Goal: Information Seeking & Learning: Find specific fact

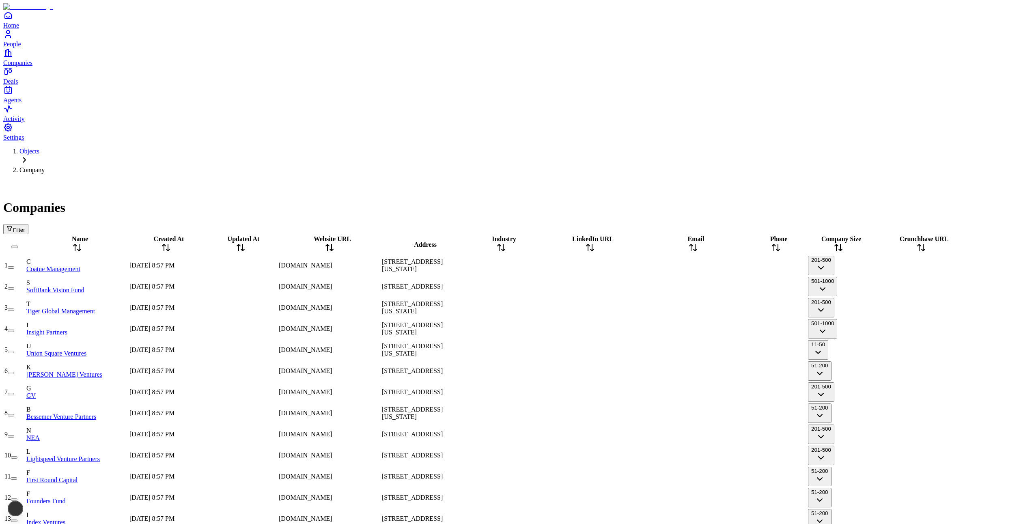
scroll to position [0, 1]
click at [351, 148] on div "Objects Company" at bounding box center [517, 161] width 1028 height 26
click at [832, 403] on button "51-200" at bounding box center [820, 412] width 24 height 19
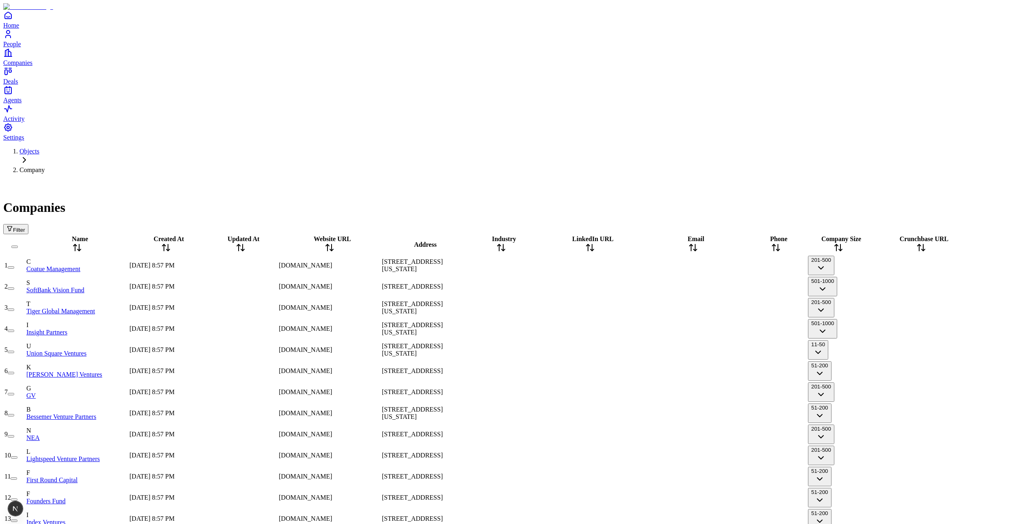
click at [789, 329] on div at bounding box center [776, 329] width 61 height 0
click at [744, 329] on div at bounding box center [693, 329] width 101 height 0
click at [598, 308] on div at bounding box center [589, 308] width 101 height 0
click at [615, 329] on div at bounding box center [589, 329] width 101 height 0
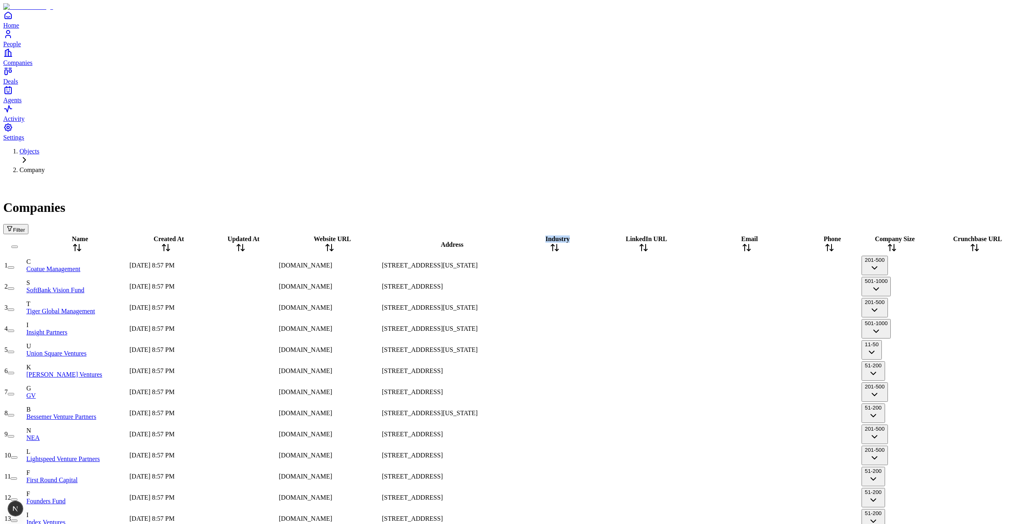
drag, startPoint x: 496, startPoint y: 86, endPoint x: 550, endPoint y: 91, distance: 53.8
click at [550, 235] on tr "Name Created At Updated At Website URL Address Industry LinkedIn URL Email Phon…" at bounding box center [515, 244] width 1022 height 19
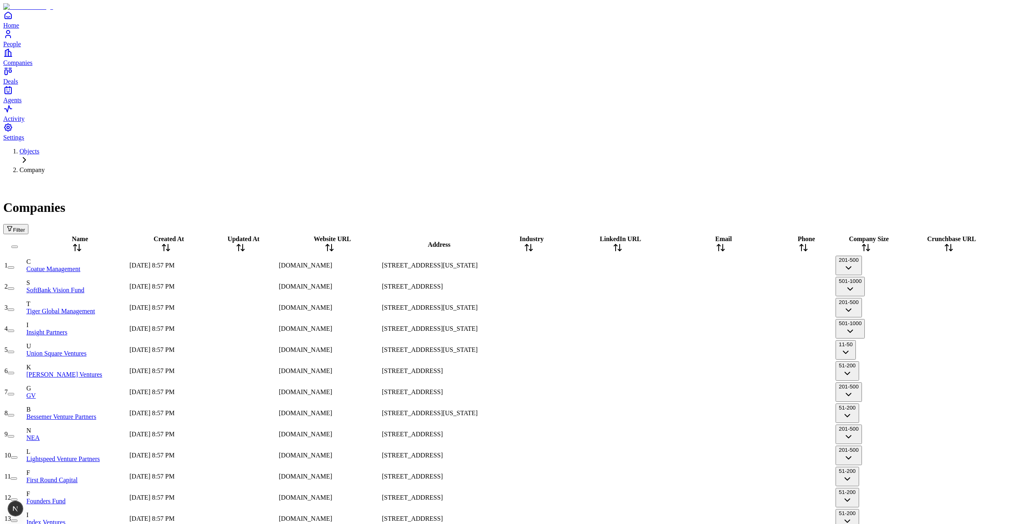
drag, startPoint x: 520, startPoint y: 87, endPoint x: 503, endPoint y: 86, distance: 16.2
click at [491, 241] on div "Address" at bounding box center [436, 244] width 109 height 7
click at [635, 350] on div at bounding box center [617, 350] width 101 height 0
click at [641, 413] on div at bounding box center [617, 413] width 101 height 0
click at [646, 455] on div at bounding box center [617, 455] width 101 height 0
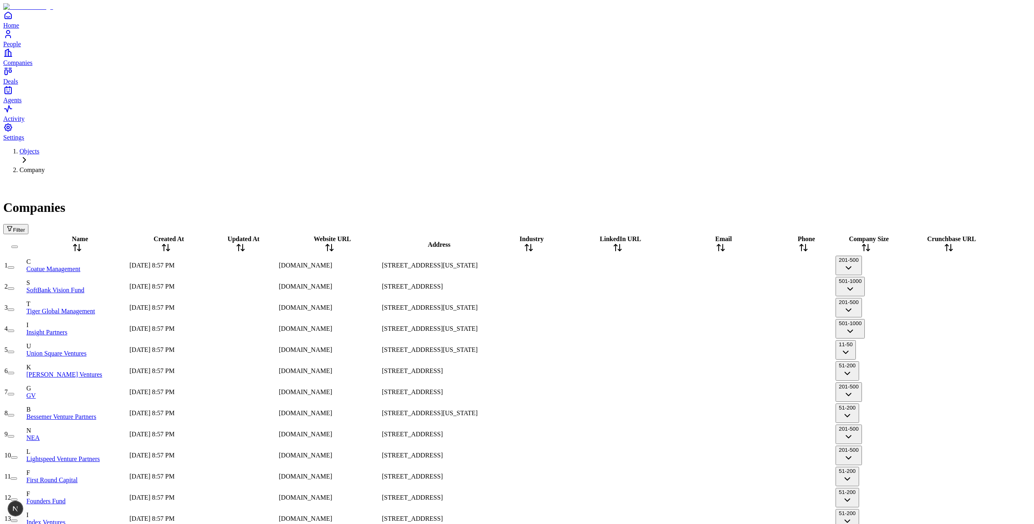
click at [644, 392] on div at bounding box center [617, 392] width 101 height 0
click at [557, 434] on div at bounding box center [528, 434] width 73 height 0
click at [661, 371] on div at bounding box center [617, 371] width 101 height 0
click at [669, 434] on div at bounding box center [617, 434] width 101 height 0
click at [755, 392] on div at bounding box center [720, 392] width 101 height 0
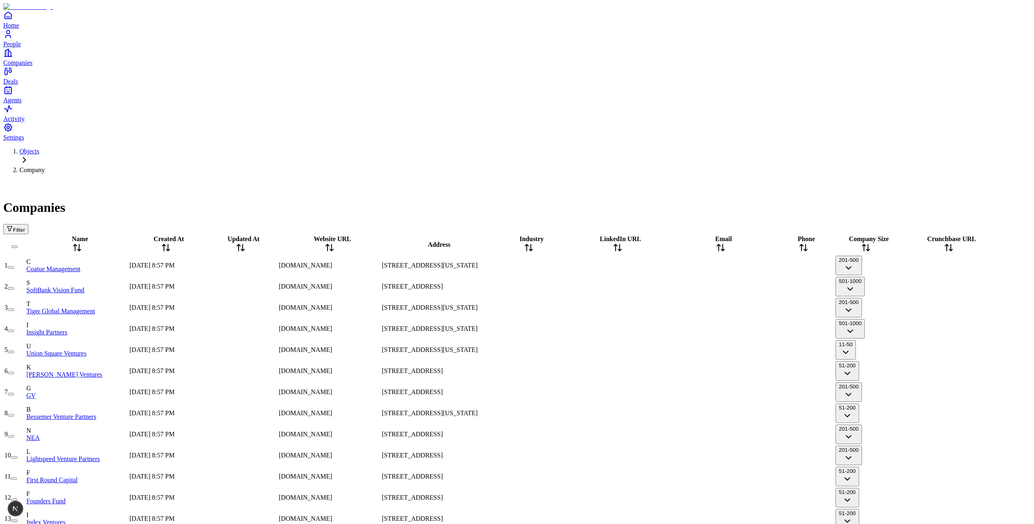
click at [724, 424] on td at bounding box center [721, 434] width 102 height 20
click at [565, 371] on div at bounding box center [528, 371] width 73 height 0
click at [599, 329] on div at bounding box center [617, 329] width 101 height 0
click at [669, 434] on div at bounding box center [617, 434] width 101 height 0
click at [647, 519] on div at bounding box center [617, 519] width 101 height 0
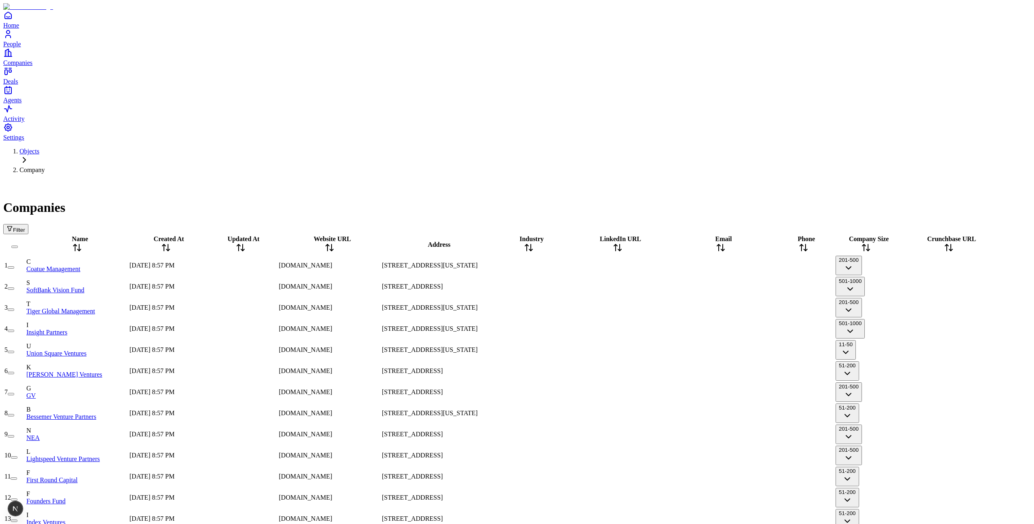
click at [244, 329] on div at bounding box center [240, 329] width 73 height 0
click at [239, 371] on div at bounding box center [240, 371] width 73 height 0
click at [365, 367] on div "[DOMAIN_NAME]" at bounding box center [329, 370] width 101 height 7
click at [664, 350] on div at bounding box center [617, 350] width 101 height 0
click at [635, 455] on div at bounding box center [617, 455] width 101 height 0
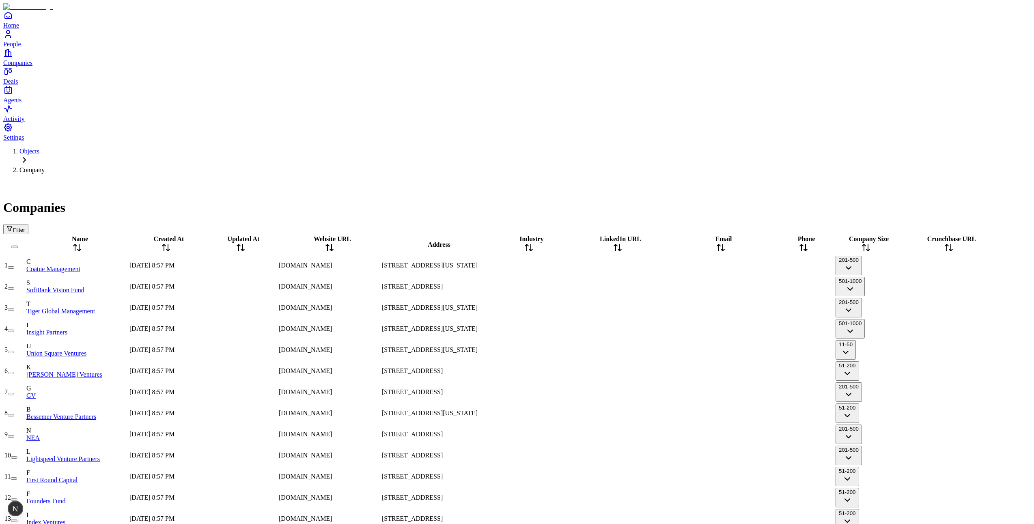
click at [722, 350] on div at bounding box center [720, 350] width 101 height 0
click at [716, 350] on div at bounding box center [720, 350] width 101 height 0
click at [605, 371] on div at bounding box center [617, 371] width 101 height 0
click at [656, 413] on div at bounding box center [617, 413] width 101 height 0
click at [565, 350] on div at bounding box center [528, 350] width 73 height 0
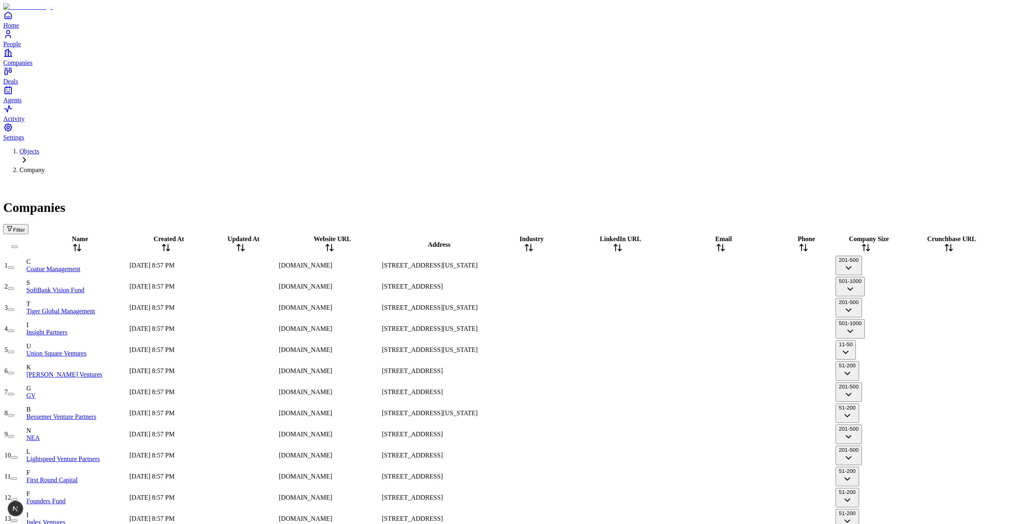
click at [565, 413] on div at bounding box center [528, 413] width 73 height 0
click at [649, 455] on div at bounding box center [617, 455] width 101 height 0
click at [443, 431] on span "[STREET_ADDRESS]" at bounding box center [412, 434] width 61 height 7
click at [486, 473] on div "[STREET_ADDRESS]" at bounding box center [436, 476] width 109 height 7
click at [471, 431] on div "[STREET_ADDRESS]" at bounding box center [436, 434] width 109 height 7
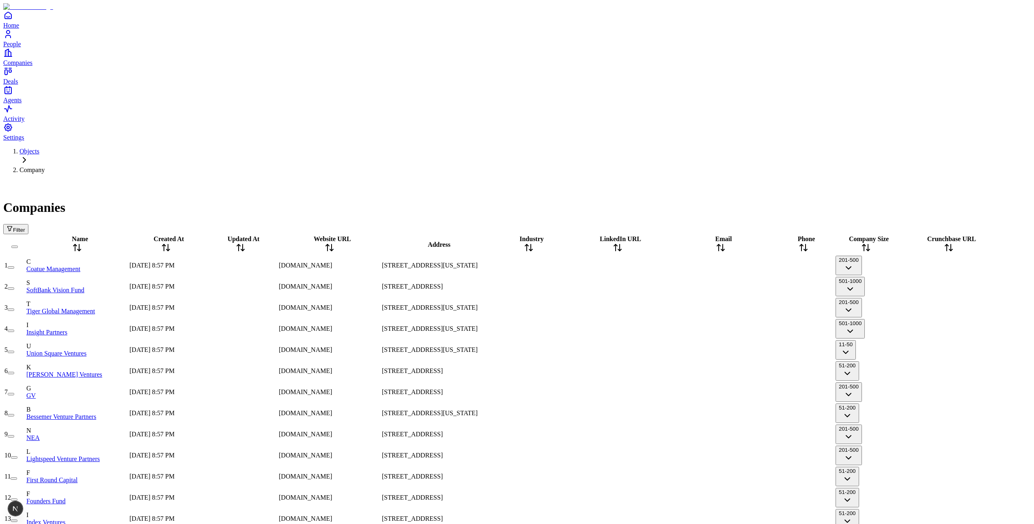
click at [443, 388] on span "[STREET_ADDRESS]" at bounding box center [412, 391] width 61 height 7
click at [443, 431] on span "[STREET_ADDRESS]" at bounding box center [412, 434] width 61 height 7
click at [443, 367] on span "[STREET_ADDRESS]" at bounding box center [412, 370] width 61 height 7
click at [464, 410] on span "[STREET_ADDRESS][US_STATE]" at bounding box center [430, 413] width 96 height 7
click at [443, 367] on span "[STREET_ADDRESS]" at bounding box center [412, 370] width 61 height 7
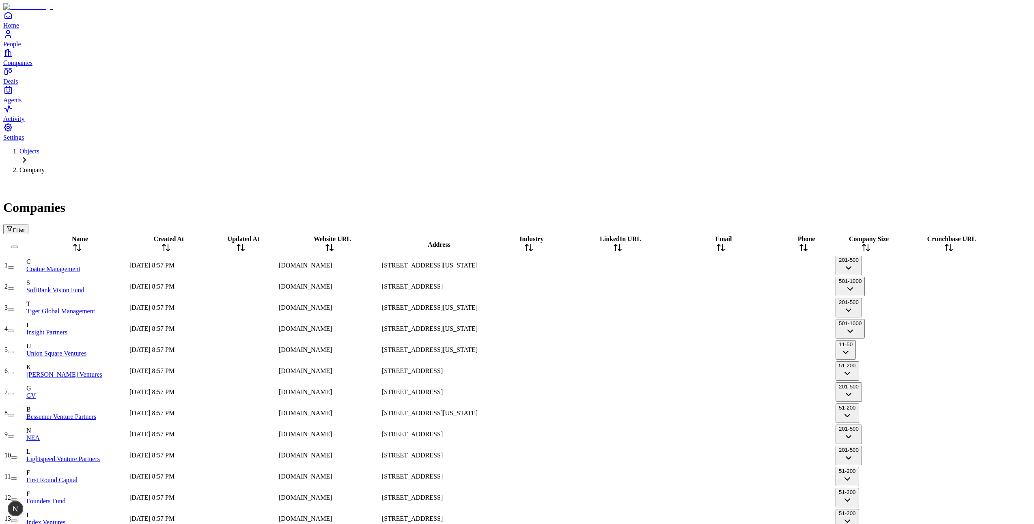
click at [469, 410] on span "[STREET_ADDRESS][US_STATE]" at bounding box center [430, 413] width 96 height 7
click at [443, 367] on span "[STREET_ADDRESS]" at bounding box center [412, 370] width 61 height 7
click at [627, 477] on div at bounding box center [617, 477] width 101 height 0
click at [634, 519] on div at bounding box center [617, 519] width 101 height 0
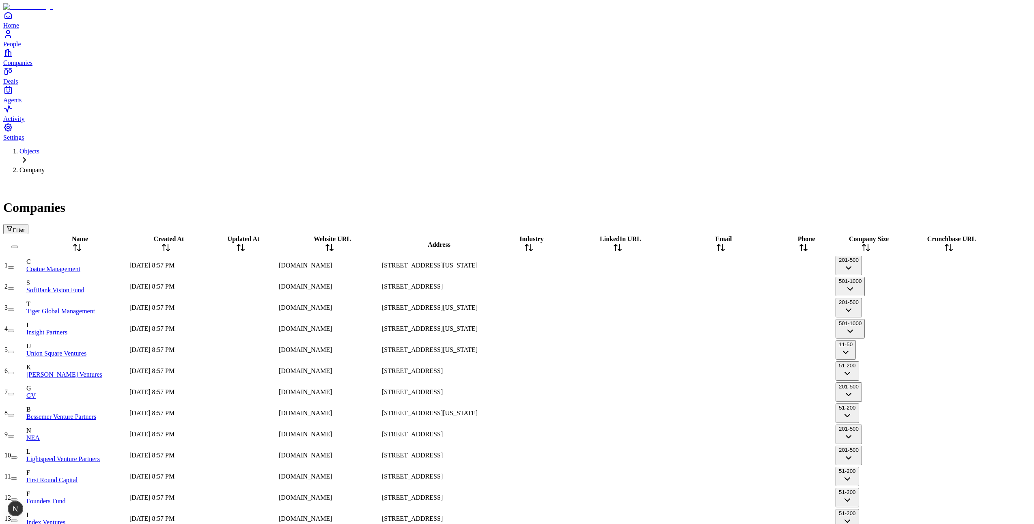
click at [565, 498] on div at bounding box center [528, 498] width 73 height 0
click at [531, 519] on div at bounding box center [528, 519] width 73 height 0
click at [478, 304] on span "[STREET_ADDRESS][US_STATE]" at bounding box center [430, 307] width 96 height 7
click at [478, 346] on div "[STREET_ADDRESS][US_STATE]" at bounding box center [436, 349] width 109 height 7
click at [443, 388] on span "[STREET_ADDRESS]" at bounding box center [412, 391] width 61 height 7
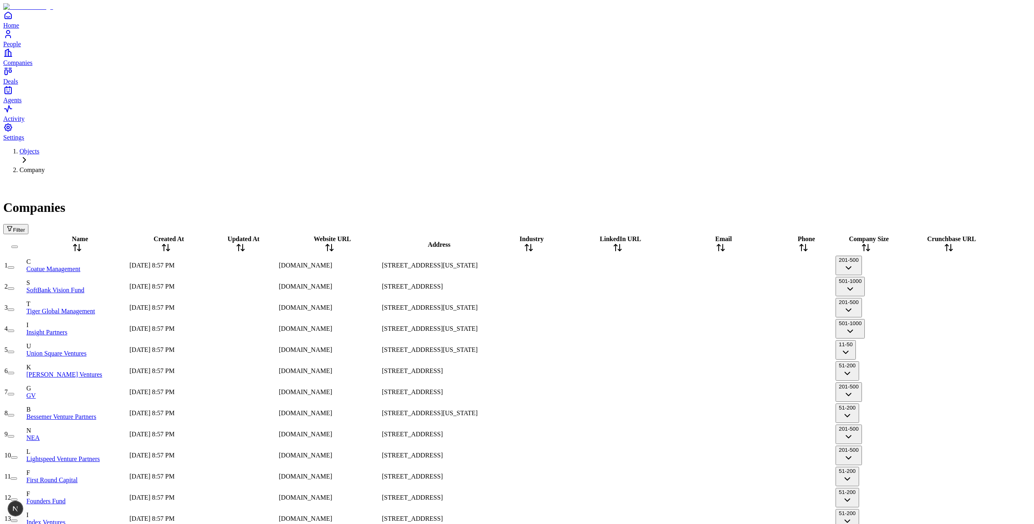
click at [543, 413] on div at bounding box center [528, 413] width 73 height 0
click at [664, 392] on div at bounding box center [617, 392] width 101 height 0
click at [705, 434] on div at bounding box center [720, 434] width 101 height 0
click at [709, 350] on div at bounding box center [720, 350] width 101 height 0
click at [734, 329] on div at bounding box center [720, 329] width 101 height 0
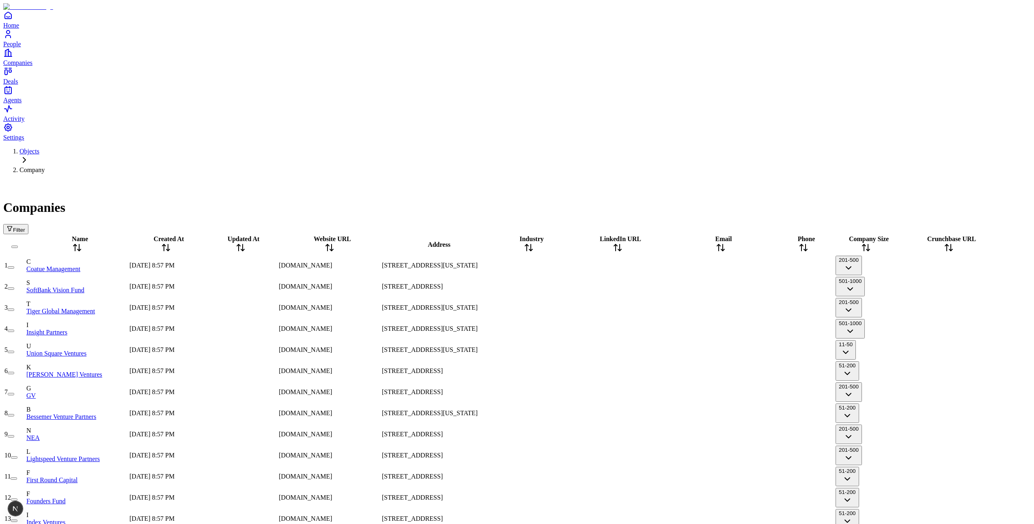
click at [619, 329] on div at bounding box center [617, 329] width 101 height 0
click at [592, 413] on div at bounding box center [617, 413] width 101 height 0
click at [447, 431] on div "[STREET_ADDRESS]" at bounding box center [436, 434] width 109 height 7
click at [443, 367] on span "[STREET_ADDRESS]" at bounding box center [412, 370] width 61 height 7
click at [610, 392] on div at bounding box center [617, 392] width 101 height 0
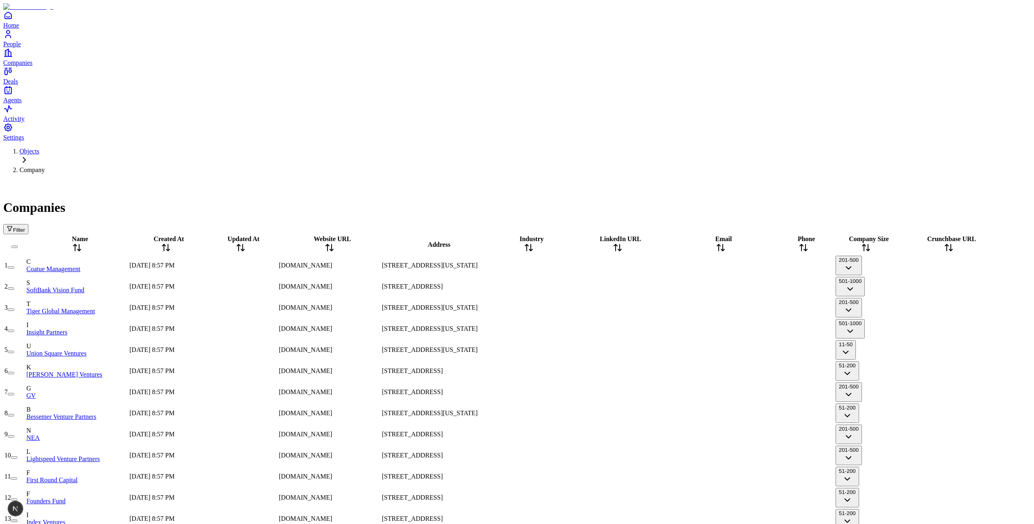
click at [443, 388] on span "[STREET_ADDRESS]" at bounding box center [412, 391] width 61 height 7
click at [443, 452] on span "[STREET_ADDRESS]" at bounding box center [412, 455] width 61 height 7
click at [669, 434] on div at bounding box center [617, 434] width 101 height 0
click at [365, 346] on div "[DOMAIN_NAME]" at bounding box center [329, 349] width 101 height 7
click at [327, 304] on div "[DOMAIN_NAME]" at bounding box center [329, 307] width 101 height 7
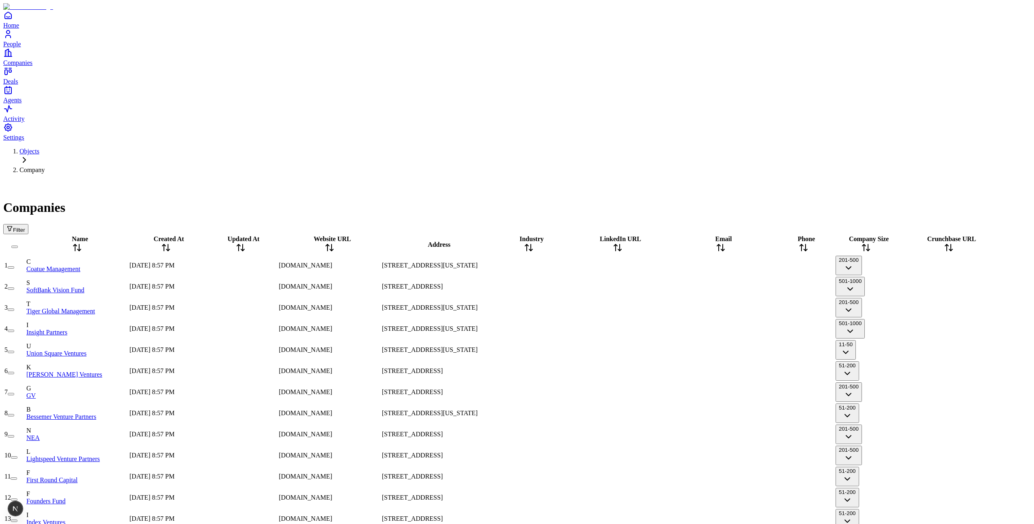
click at [332, 283] on span "[DOMAIN_NAME]" at bounding box center [306, 286] width 54 height 7
click at [332, 325] on span "[DOMAIN_NAME]" at bounding box center [306, 328] width 54 height 7
click at [277, 350] on div at bounding box center [240, 350] width 73 height 0
click at [662, 371] on div at bounding box center [617, 371] width 101 height 0
click at [533, 350] on div at bounding box center [528, 350] width 73 height 0
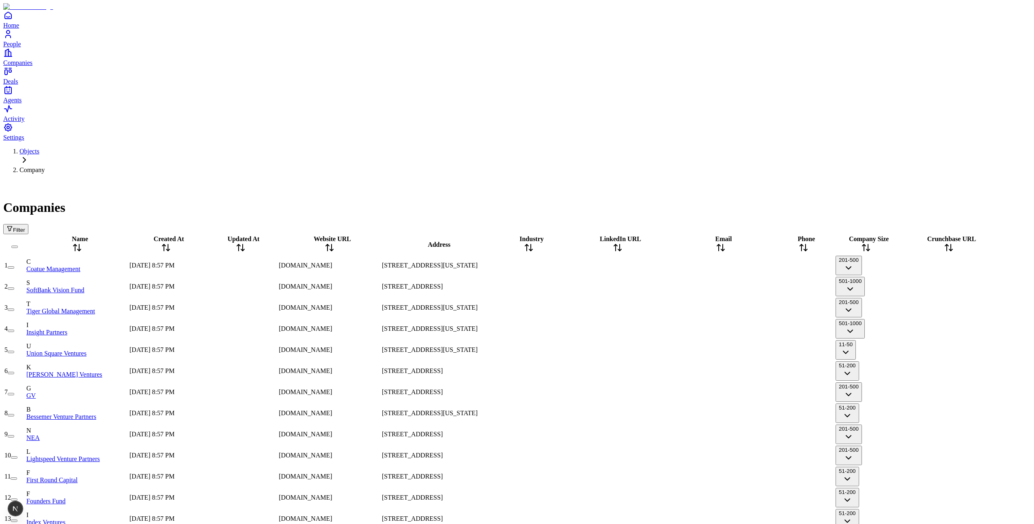
click at [855, 326] on icon "button" at bounding box center [851, 331] width 10 height 10
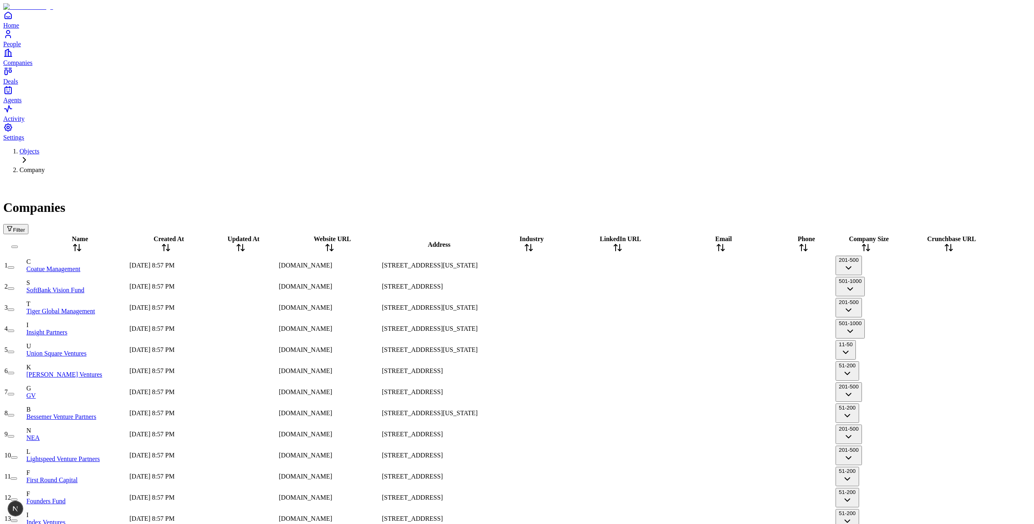
click at [527, 350] on div at bounding box center [528, 350] width 73 height 0
click at [478, 304] on span "[STREET_ADDRESS][US_STATE]" at bounding box center [430, 307] width 96 height 7
click at [466, 346] on div "[STREET_ADDRESS][US_STATE]" at bounding box center [436, 349] width 109 height 7
click at [462, 304] on span "[STREET_ADDRESS][US_STATE]" at bounding box center [430, 307] width 96 height 7
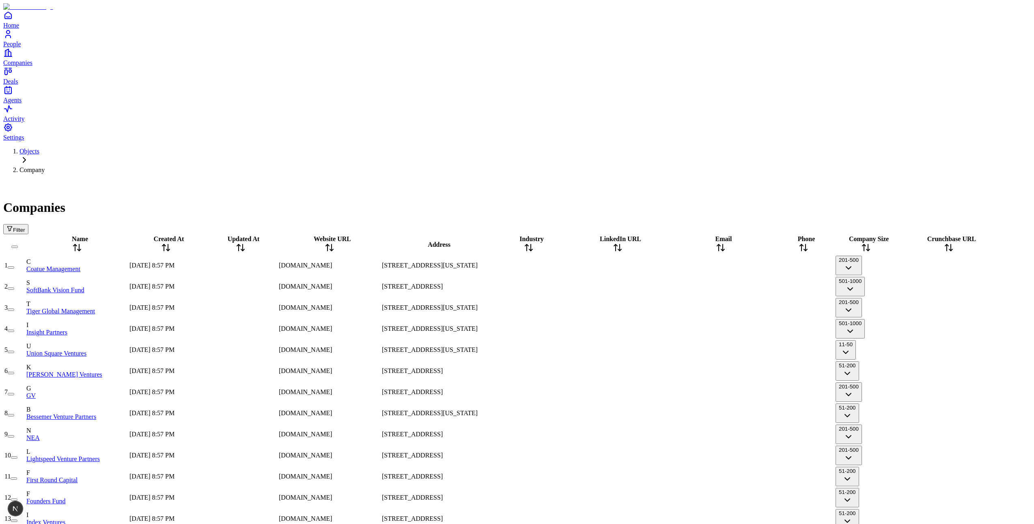
click at [474, 325] on span "[STREET_ADDRESS][US_STATE]" at bounding box center [430, 328] width 96 height 7
click at [530, 308] on div at bounding box center [528, 308] width 73 height 0
click at [606, 371] on div at bounding box center [617, 371] width 101 height 0
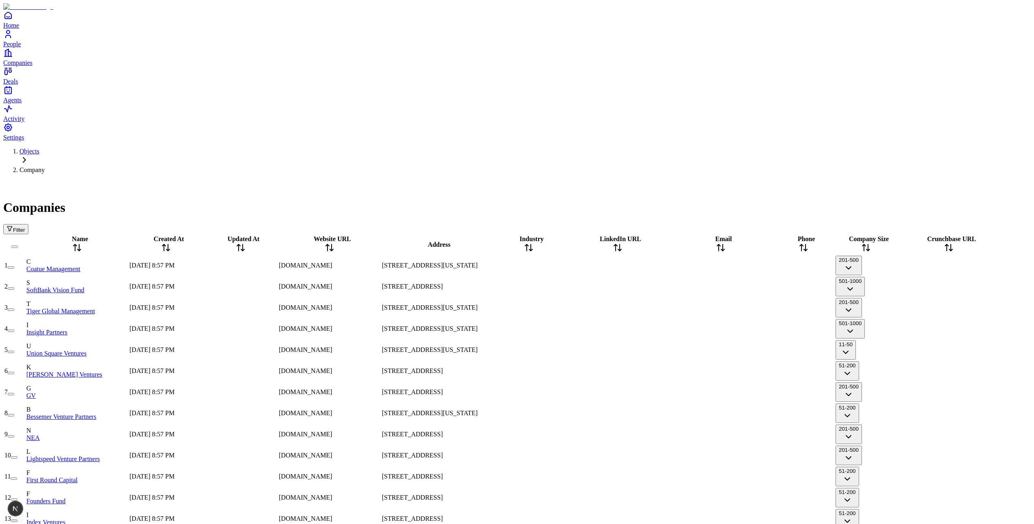
drag, startPoint x: 410, startPoint y: 255, endPoint x: 460, endPoint y: 253, distance: 50.4
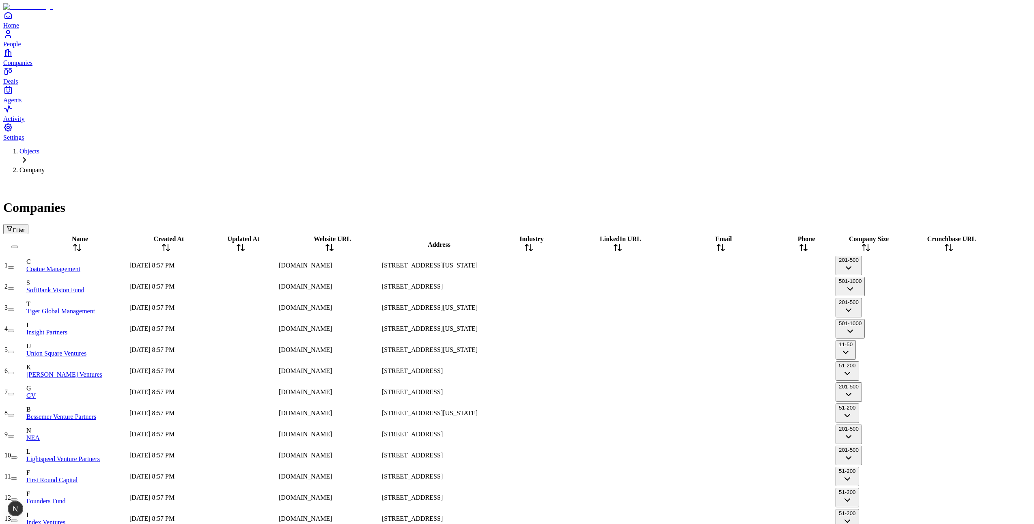
click at [723, 392] on div at bounding box center [720, 392] width 101 height 0
click at [711, 371] on div at bounding box center [720, 371] width 101 height 0
click at [717, 350] on div at bounding box center [720, 350] width 101 height 0
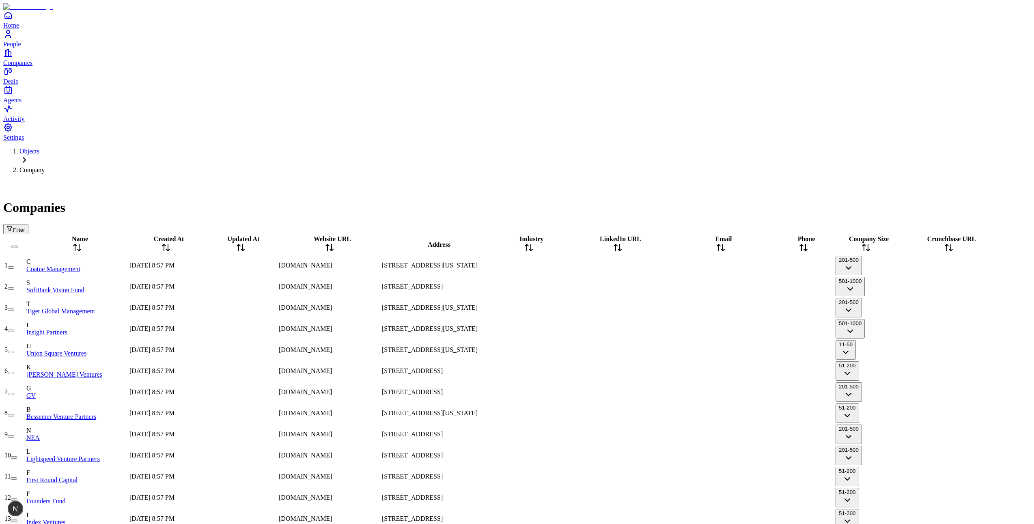
click at [716, 308] on div at bounding box center [720, 308] width 101 height 0
click at [704, 371] on div at bounding box center [720, 371] width 101 height 0
click at [714, 413] on div at bounding box center [720, 413] width 101 height 0
click at [603, 392] on div at bounding box center [617, 392] width 101 height 0
click at [669, 308] on div at bounding box center [617, 308] width 101 height 0
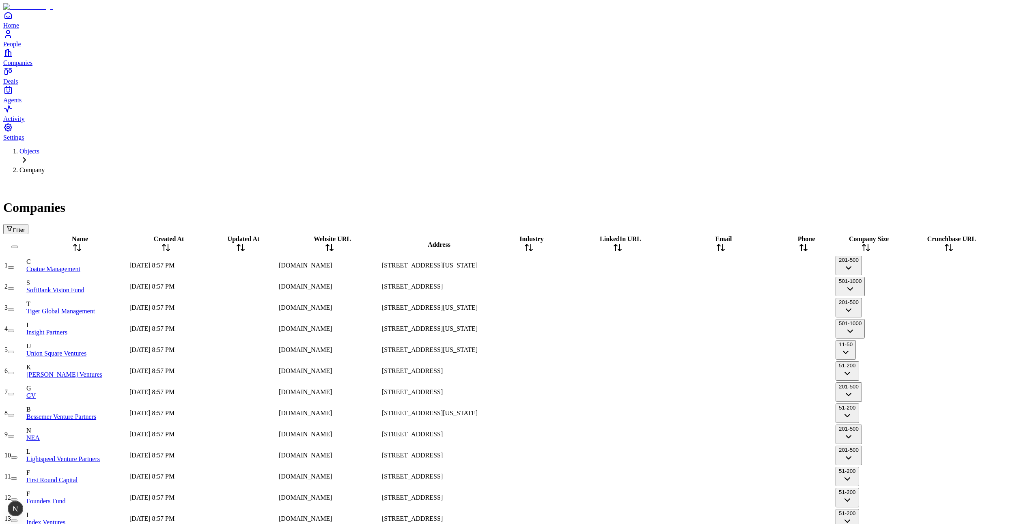
click at [642, 287] on div at bounding box center [617, 287] width 101 height 0
click at [636, 265] on div at bounding box center [617, 265] width 101 height 0
click at [559, 265] on div at bounding box center [528, 265] width 73 height 0
click at [634, 265] on div at bounding box center [617, 265] width 101 height 0
click at [715, 265] on div at bounding box center [720, 265] width 101 height 0
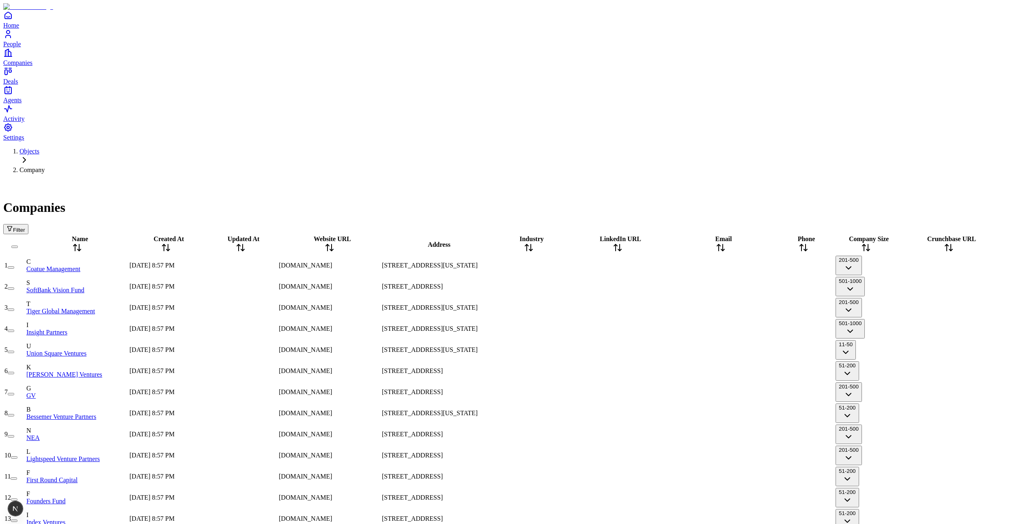
click at [765, 265] on div at bounding box center [720, 265] width 101 height 0
click at [830, 265] on div at bounding box center [803, 265] width 61 height 0
click at [807, 265] on div at bounding box center [803, 265] width 61 height 0
click at [814, 308] on div at bounding box center [803, 308] width 61 height 0
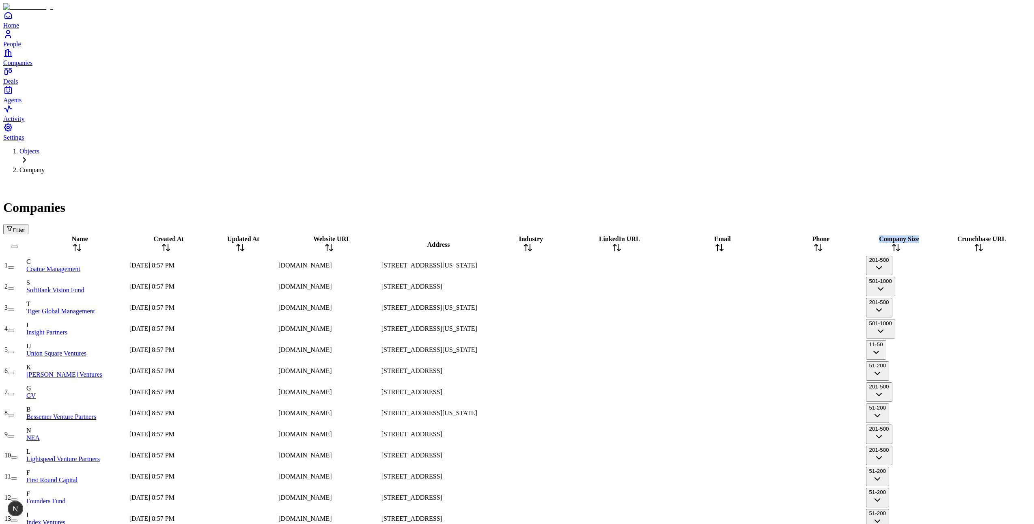
drag, startPoint x: 856, startPoint y: 83, endPoint x: 888, endPoint y: 87, distance: 32.0
click at [888, 235] on tr "Name Created At Updated At Website URL Address Industry LinkedIn URL Email Phon…" at bounding box center [517, 244] width 1026 height 19
click at [770, 287] on div at bounding box center [719, 287] width 101 height 0
click at [761, 265] on div at bounding box center [719, 265] width 101 height 0
click at [842, 265] on div at bounding box center [818, 265] width 93 height 0
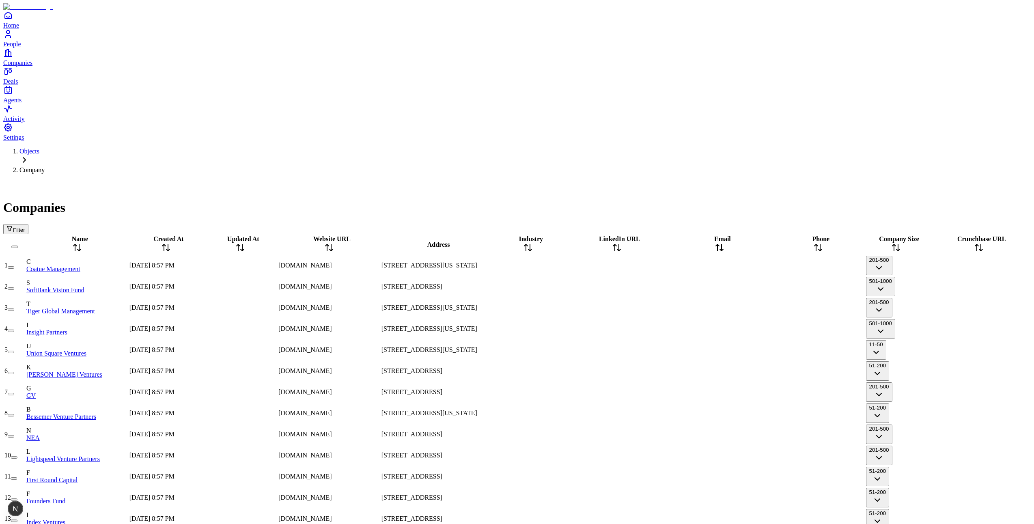
click at [751, 265] on div at bounding box center [719, 265] width 101 height 0
click at [540, 265] on div at bounding box center [528, 265] width 73 height 0
click at [548, 329] on div at bounding box center [528, 329] width 73 height 0
click at [442, 367] on span "[STREET_ADDRESS]" at bounding box center [412, 370] width 61 height 7
click at [438, 410] on div "[STREET_ADDRESS][US_STATE]" at bounding box center [436, 413] width 109 height 7
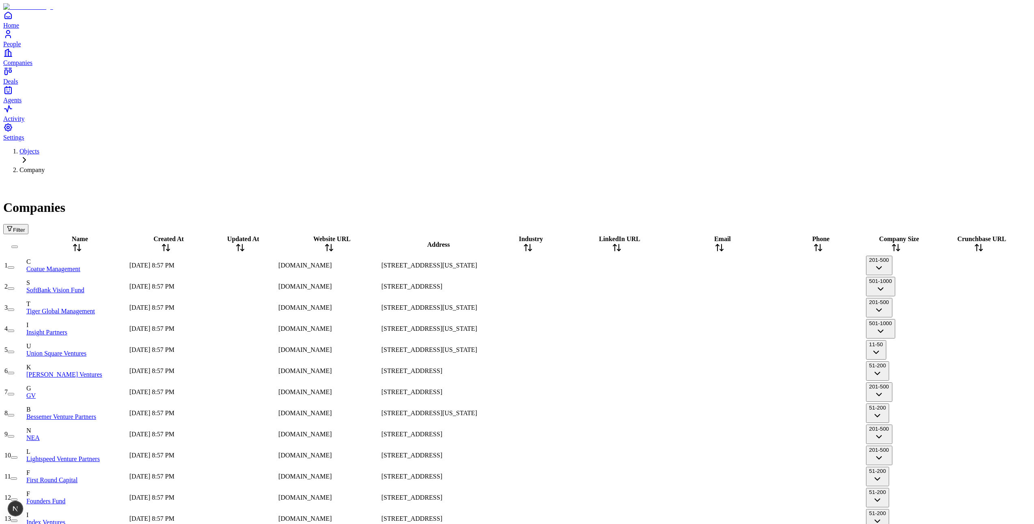
click at [556, 392] on div at bounding box center [528, 392] width 73 height 0
click at [442, 388] on span "[STREET_ADDRESS]" at bounding box center [412, 391] width 61 height 7
drag, startPoint x: 504, startPoint y: 216, endPoint x: 525, endPoint y: 229, distance: 24.9
click at [490, 367] on div "[STREET_ADDRESS]" at bounding box center [436, 370] width 109 height 7
click at [559, 392] on div at bounding box center [528, 392] width 73 height 0
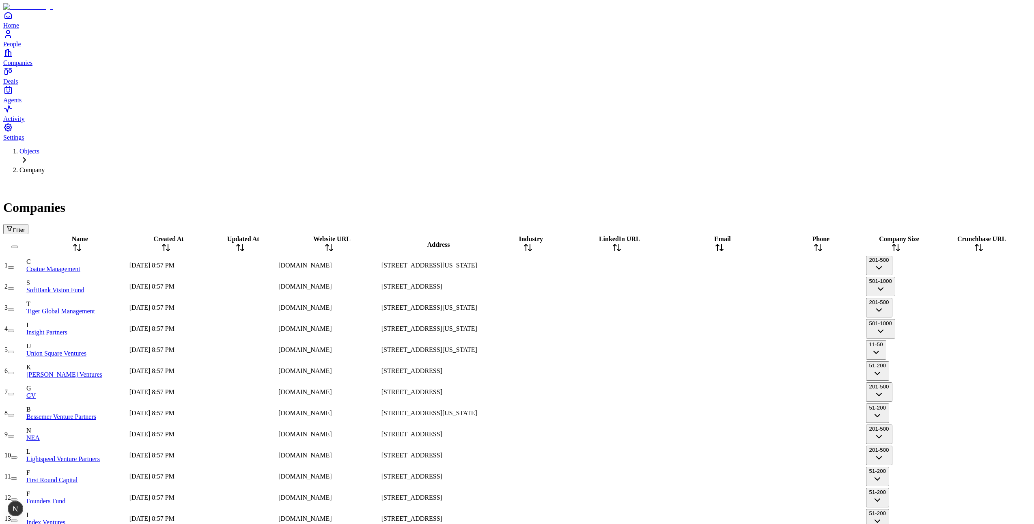
click at [608, 371] on div at bounding box center [616, 371] width 101 height 0
click at [726, 392] on div at bounding box center [719, 392] width 101 height 0
click at [732, 434] on div at bounding box center [719, 434] width 101 height 0
click at [193, 180] on div "Companies Filter" at bounding box center [517, 207] width 1028 height 54
click at [515, 329] on div at bounding box center [528, 329] width 73 height 0
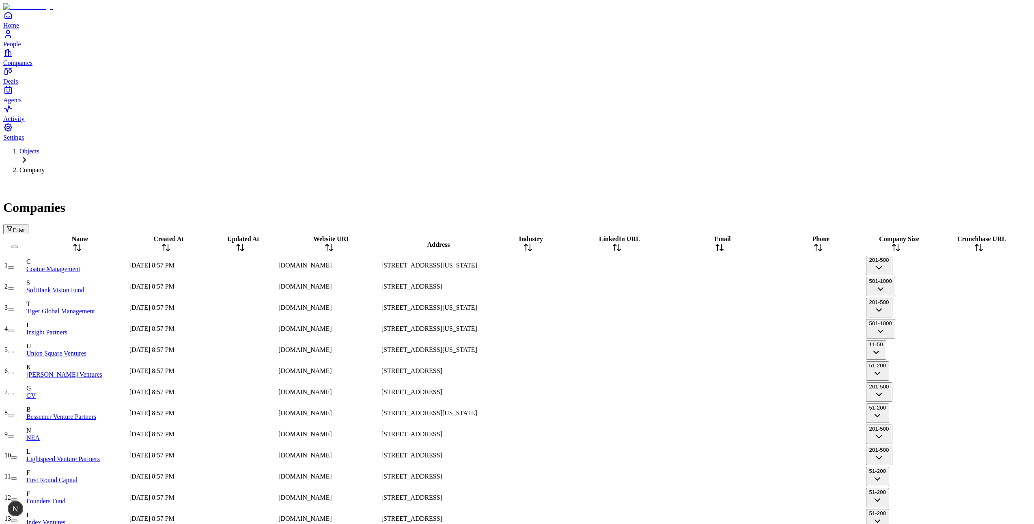
click at [386, 148] on div "Objects Company Companies Filter" at bounding box center [517, 191] width 1028 height 86
